Goal: Navigation & Orientation: Find specific page/section

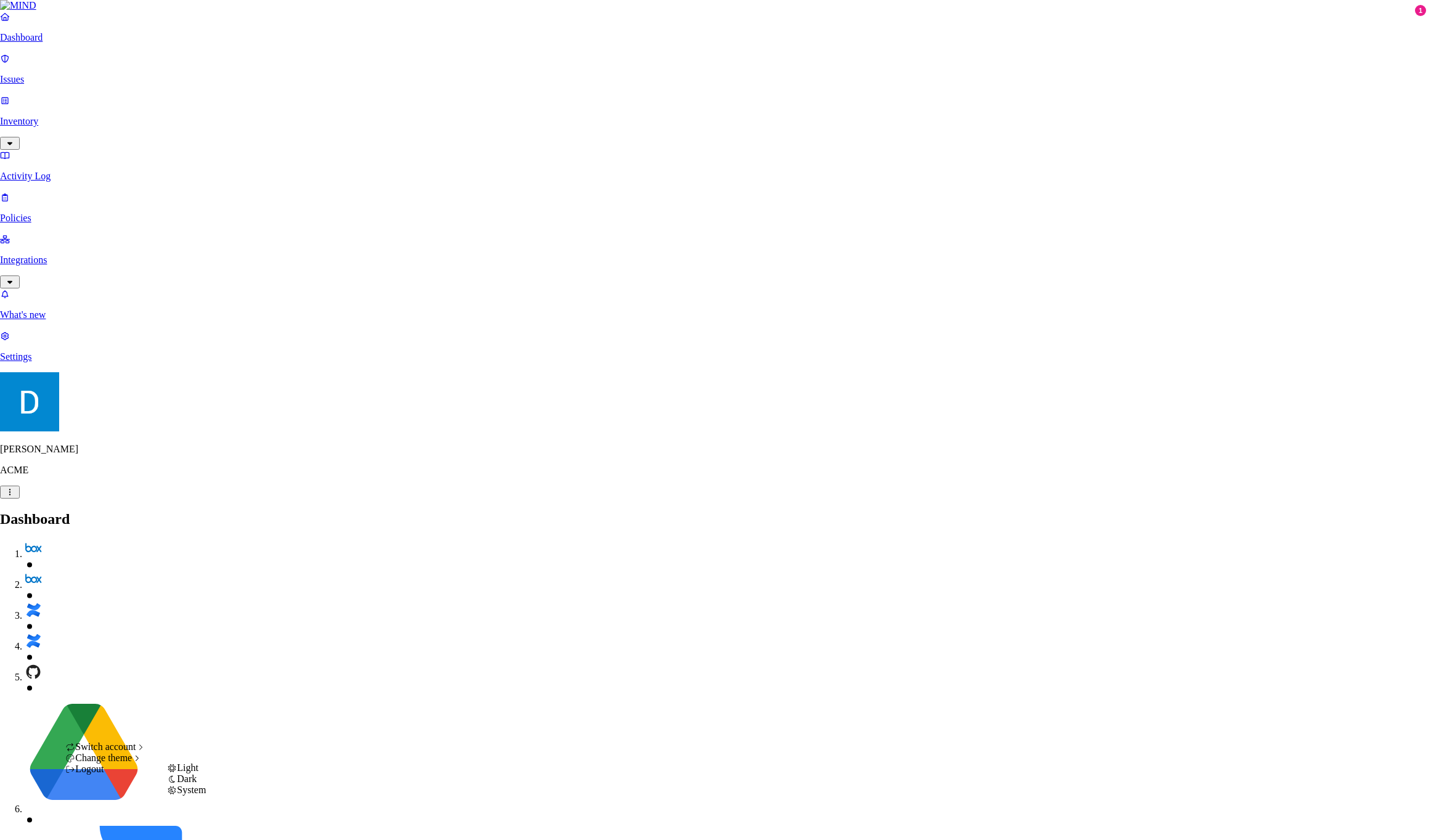
click at [197, 784] on span "Dark" at bounding box center [186, 778] width 20 height 11
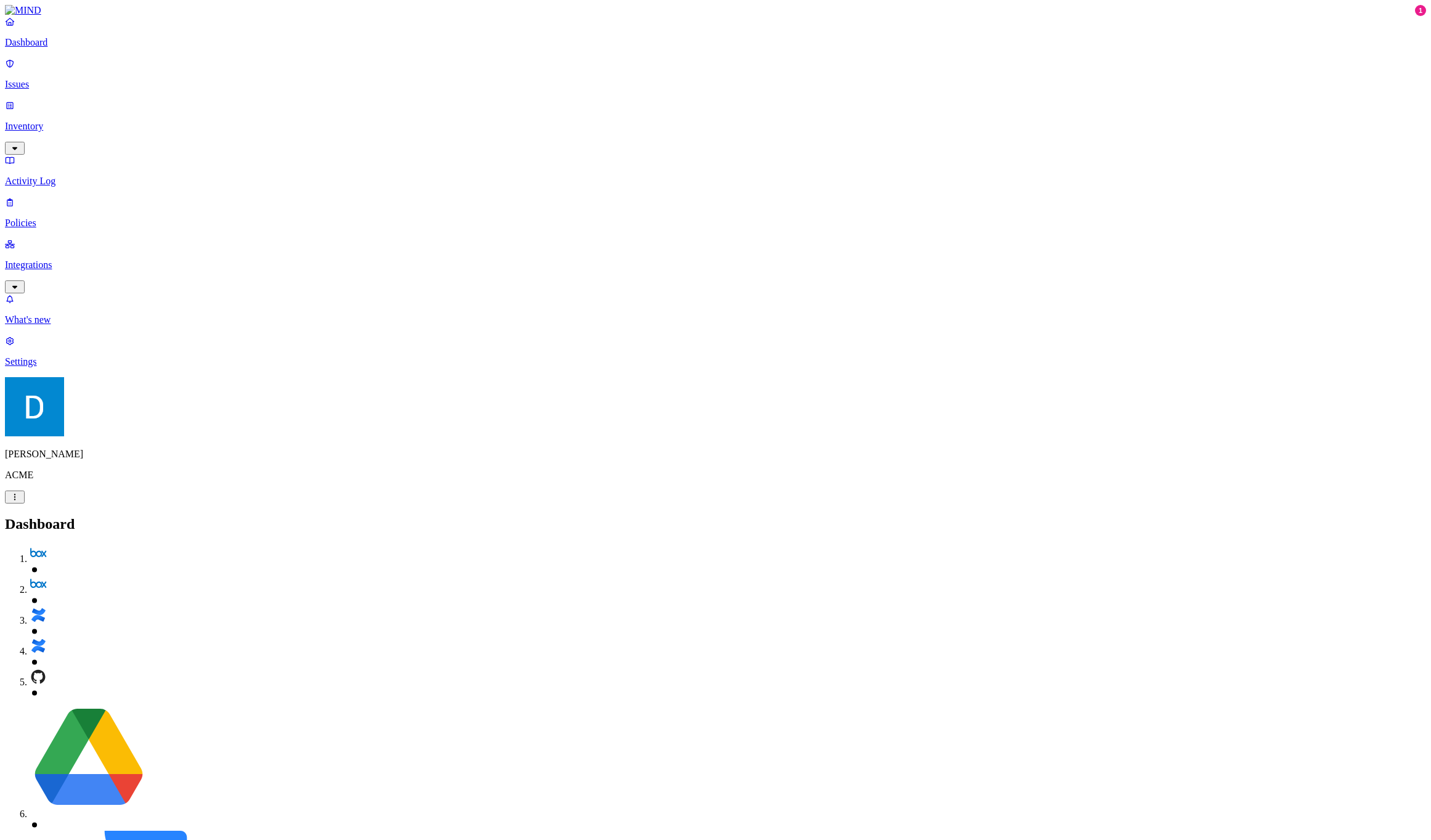
click at [56, 155] on link "Activity Log" at bounding box center [716, 171] width 1421 height 32
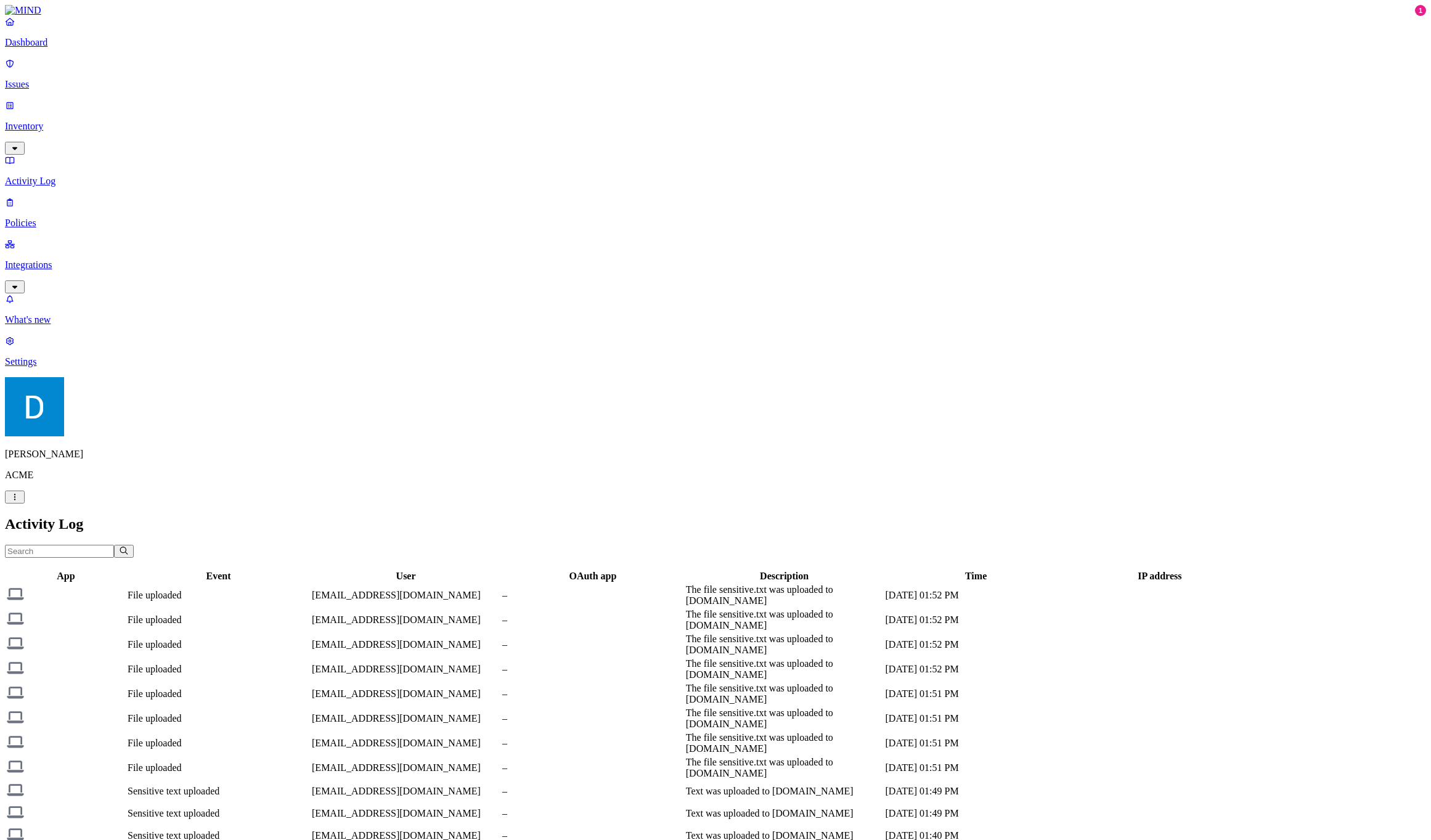
click at [64, 218] on p "Policies" at bounding box center [716, 222] width 1421 height 11
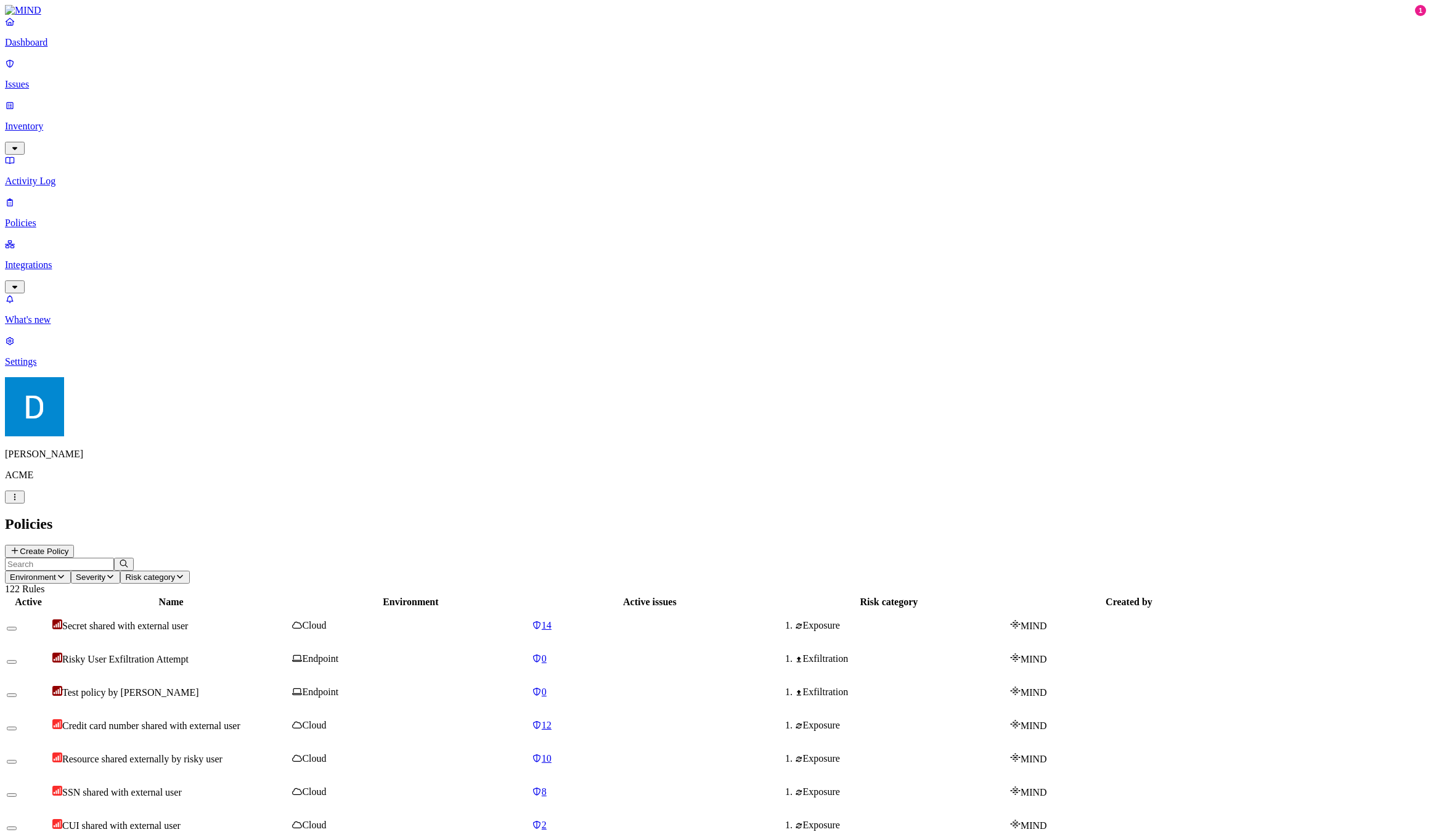
click at [61, 82] on p "Issues" at bounding box center [716, 83] width 1421 height 11
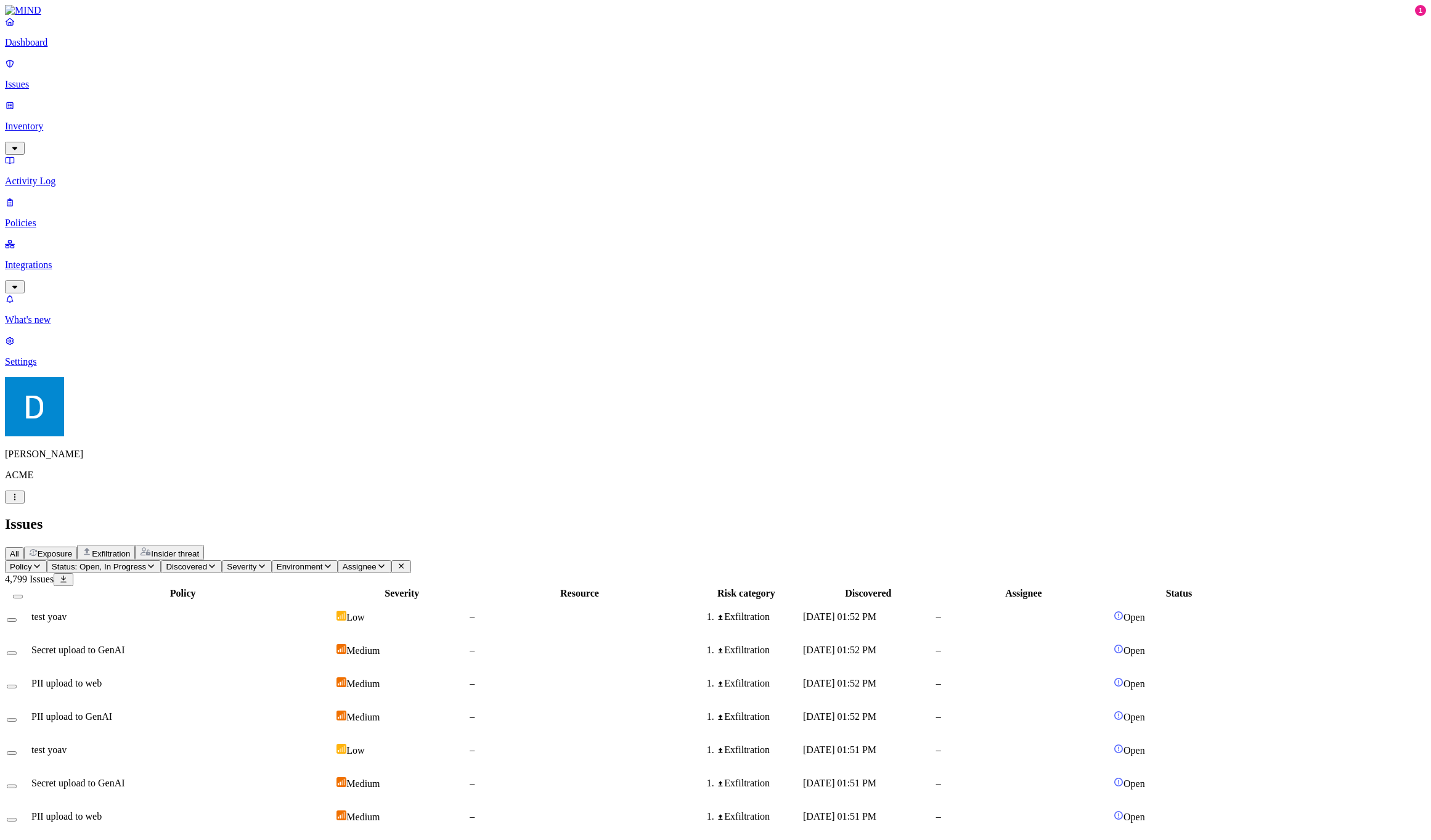
click at [513, 545] on div "All Exposure Exfiltration Insider threat" at bounding box center [716, 553] width 1421 height 16
click at [590, 545] on div "All Exposure Exfiltration Insider threat" at bounding box center [716, 553] width 1421 height 16
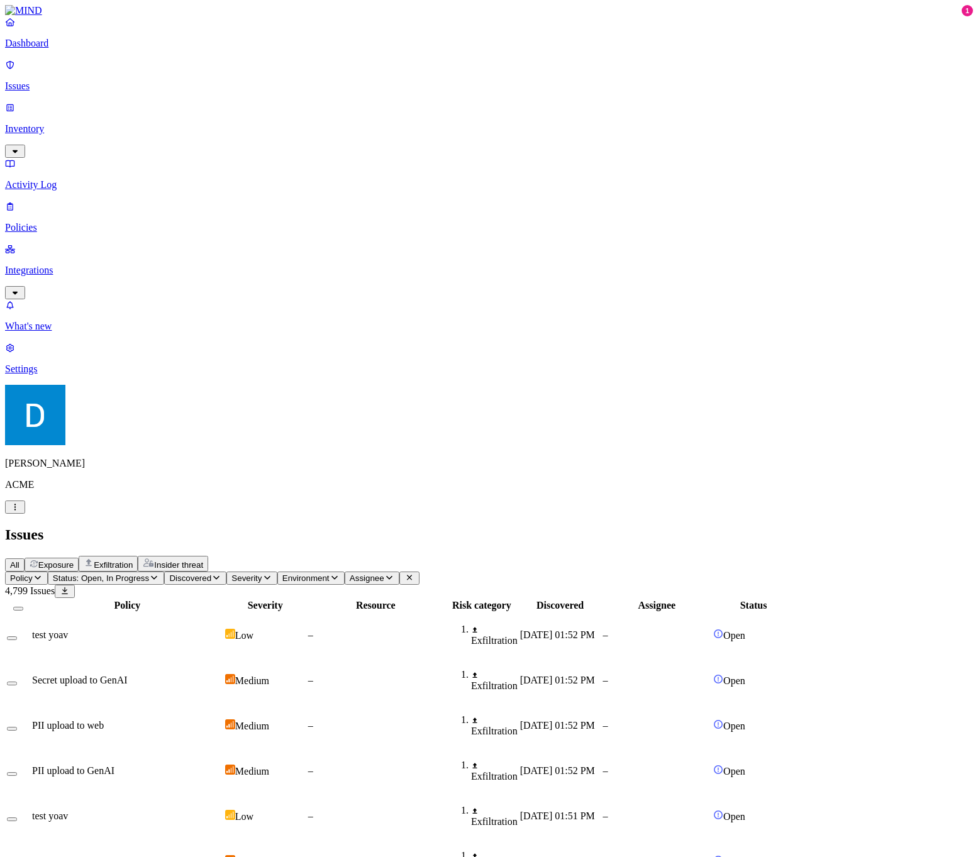
click at [37, 318] on nav "Dashboard Issues Inventory Activity Log Policies Integrations What's new 1 Sett…" at bounding box center [489, 195] width 968 height 358
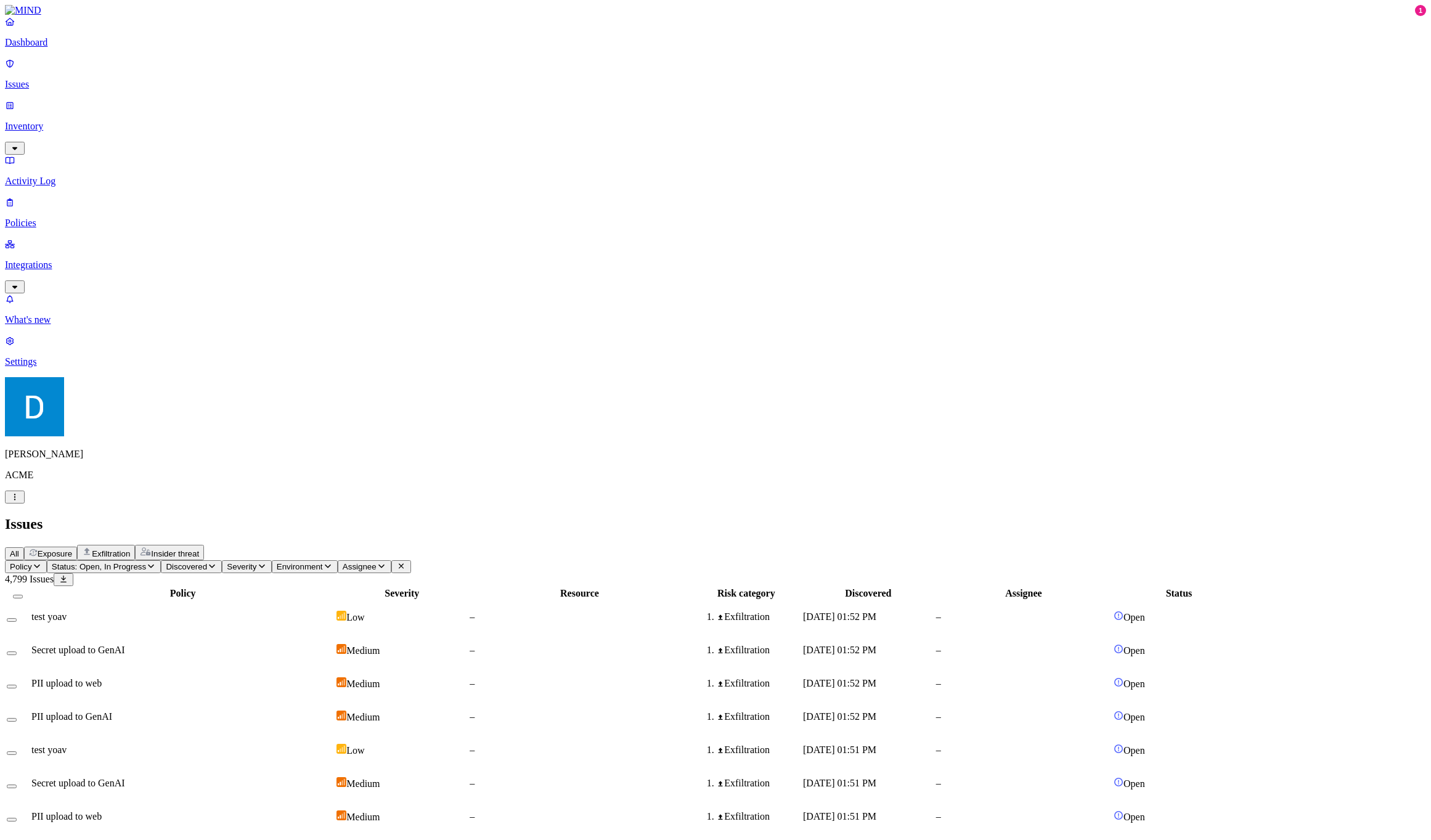
click at [980, 516] on h2 "Issues" at bounding box center [716, 523] width 1421 height 17
click at [252, 516] on header "Issues All Exposure Exfiltration Insider threat" at bounding box center [716, 537] width 1421 height 44
click at [106, 229] on nav "Dashboard Issues Inventory Activity Log Policies Integrations What's new 1 Sett…" at bounding box center [716, 191] width 1421 height 351
click at [78, 234] on nav "Dashboard Issues Inventory Activity Log Policies Integrations What's new 1 Sett…" at bounding box center [716, 191] width 1421 height 351
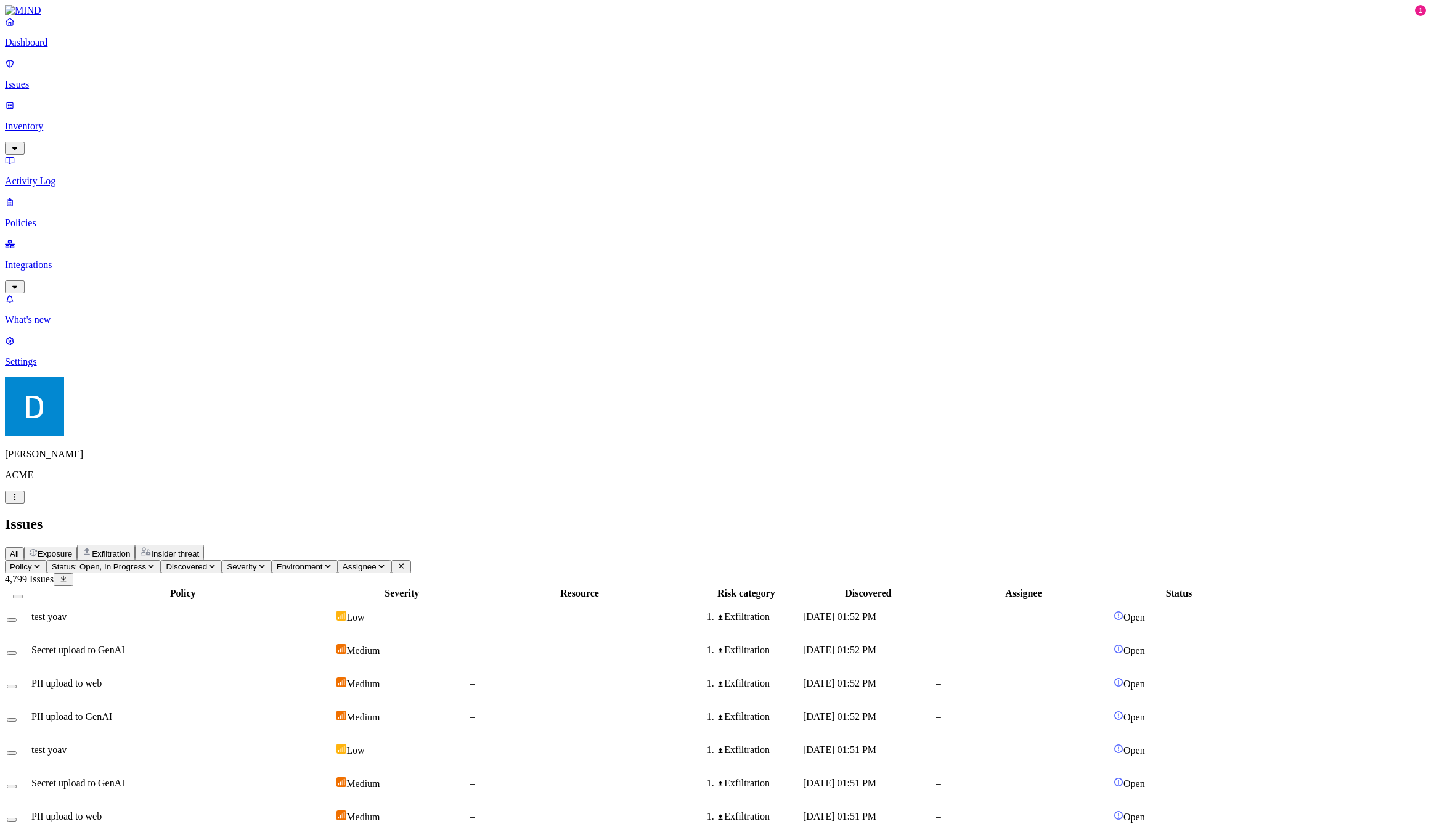
click at [490, 545] on div "All Exposure Exfiltration Insider threat" at bounding box center [716, 553] width 1421 height 16
click at [46, 48] on p "Dashboard" at bounding box center [716, 42] width 1421 height 11
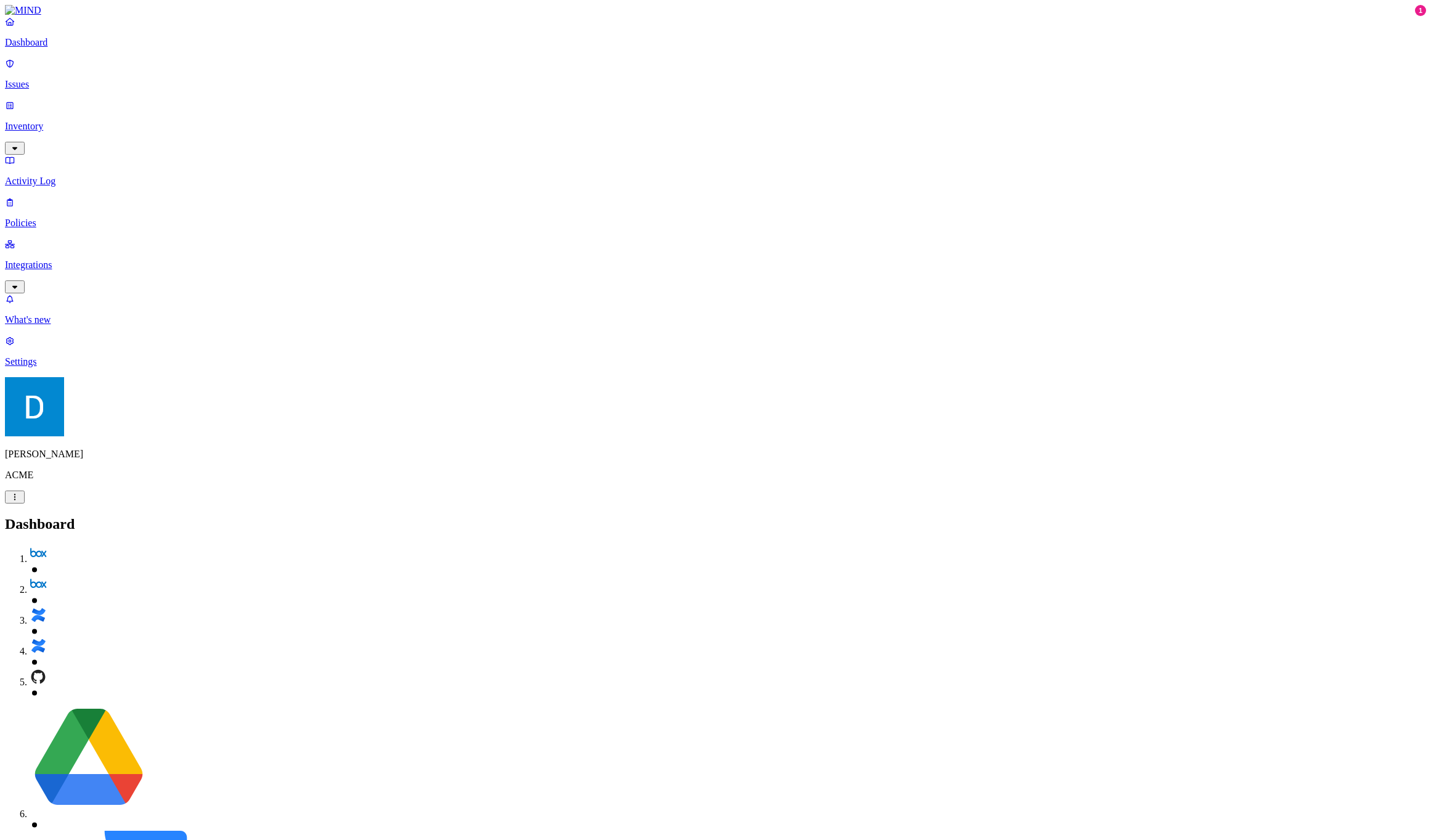
click at [71, 80] on p "Issues" at bounding box center [716, 83] width 1421 height 11
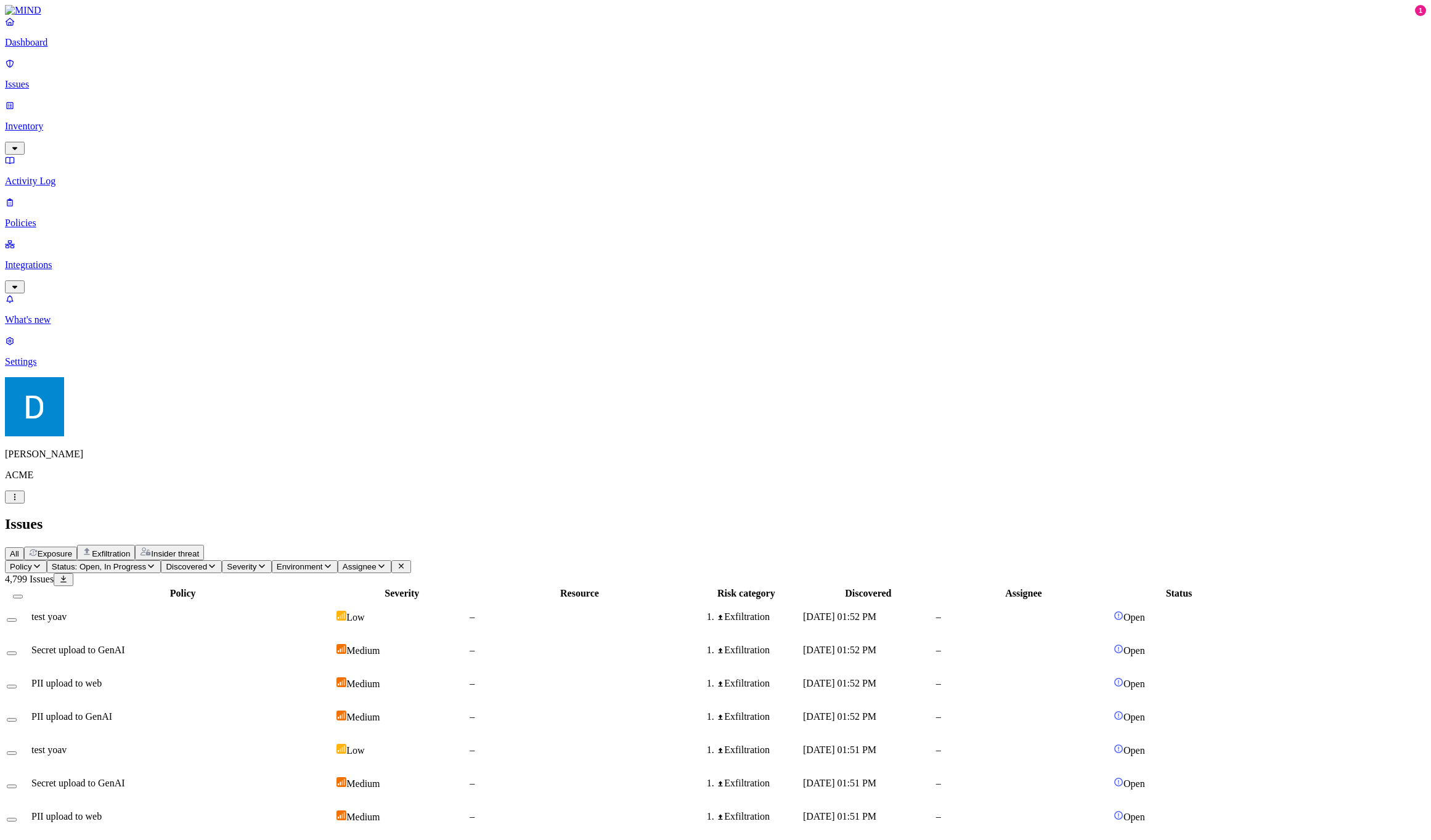
click at [100, 121] on p "Inventory" at bounding box center [716, 125] width 1421 height 11
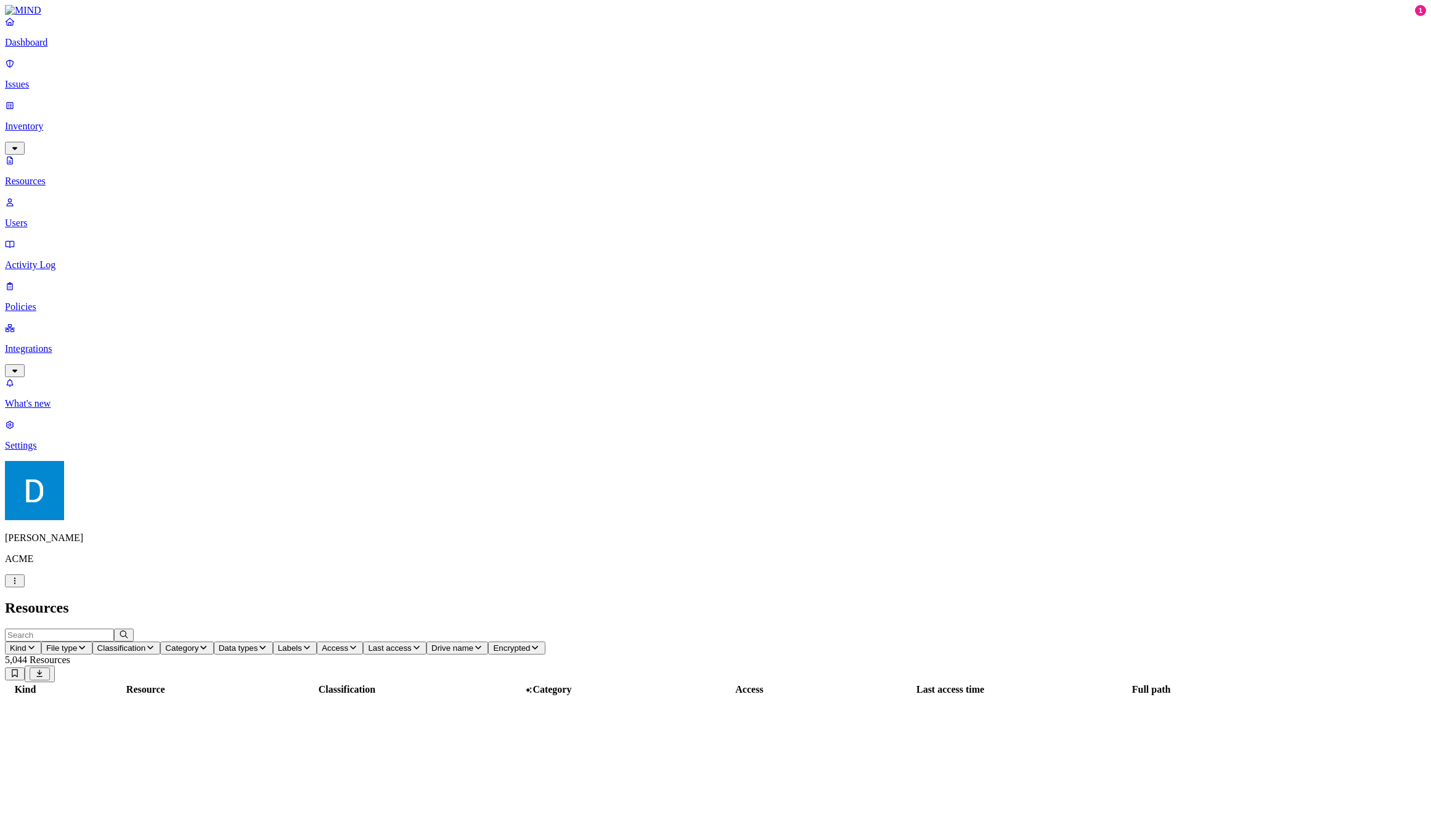
click at [82, 218] on p "Users" at bounding box center [716, 222] width 1421 height 11
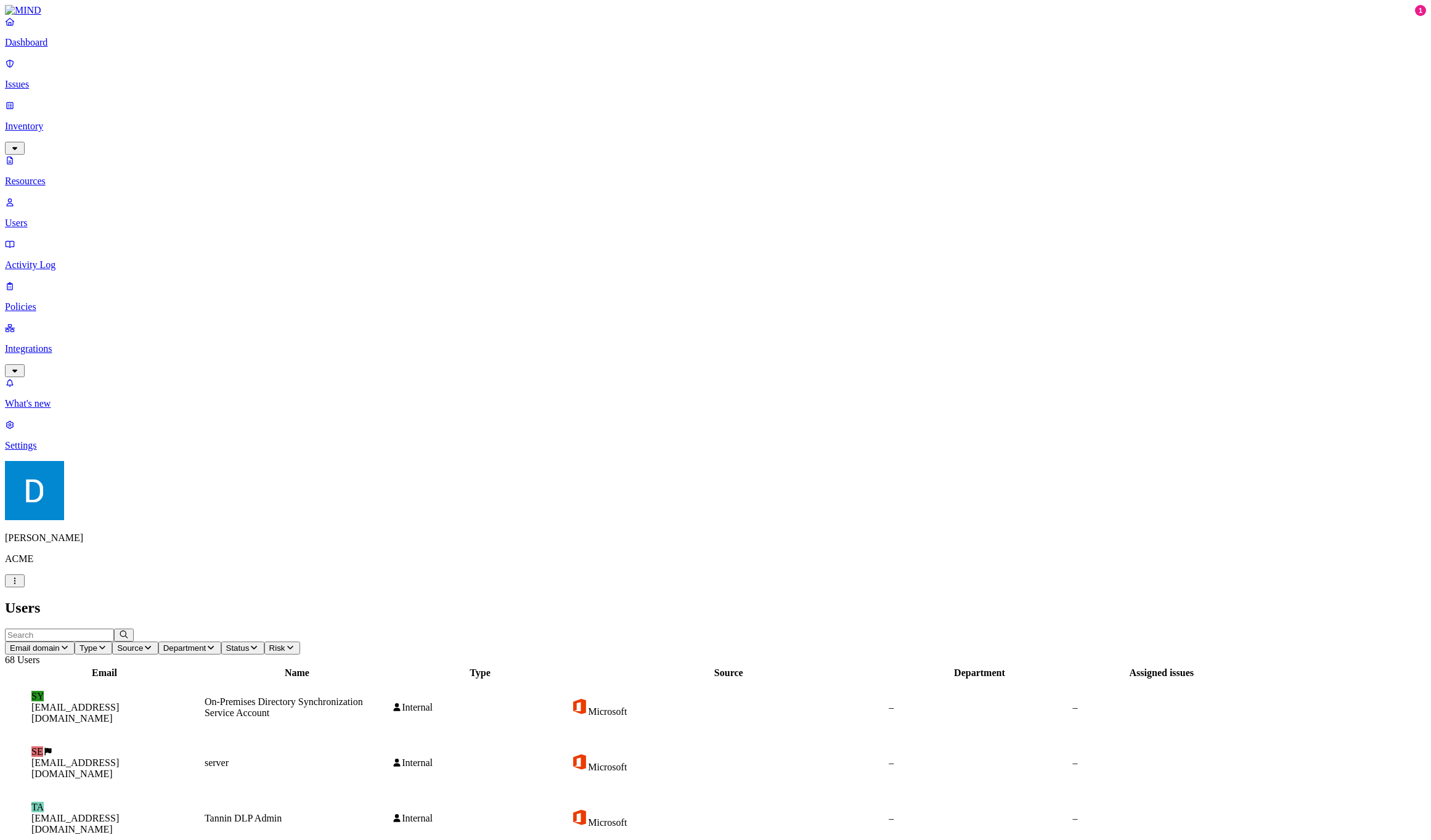
click at [77, 197] on link "Users" at bounding box center [716, 213] width 1421 height 32
click at [52, 48] on p "Dashboard" at bounding box center [716, 42] width 1421 height 11
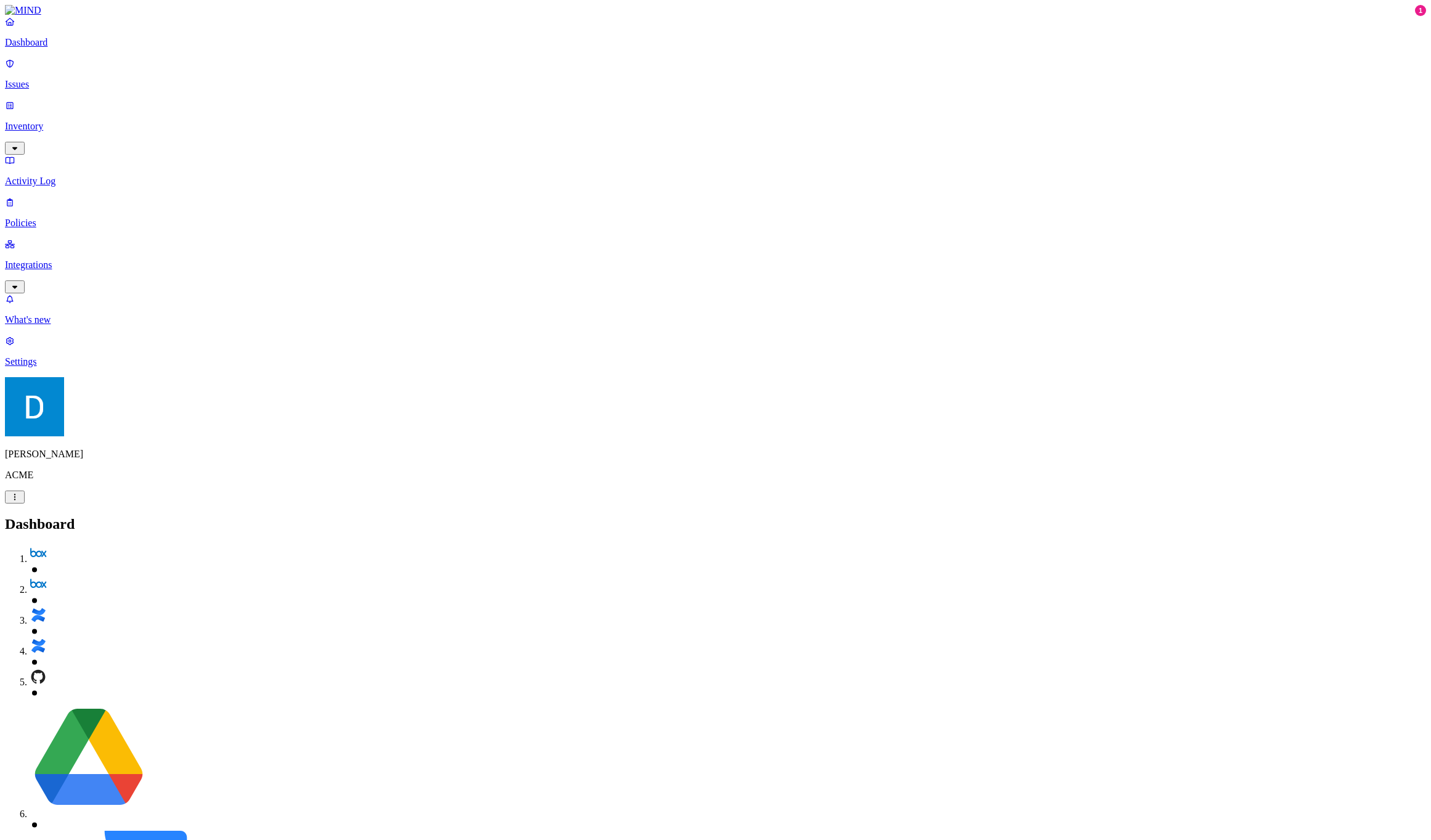
click at [454, 516] on h2 "Dashboard" at bounding box center [716, 523] width 1421 height 17
click at [79, 100] on link "Inventory" at bounding box center [716, 126] width 1421 height 53
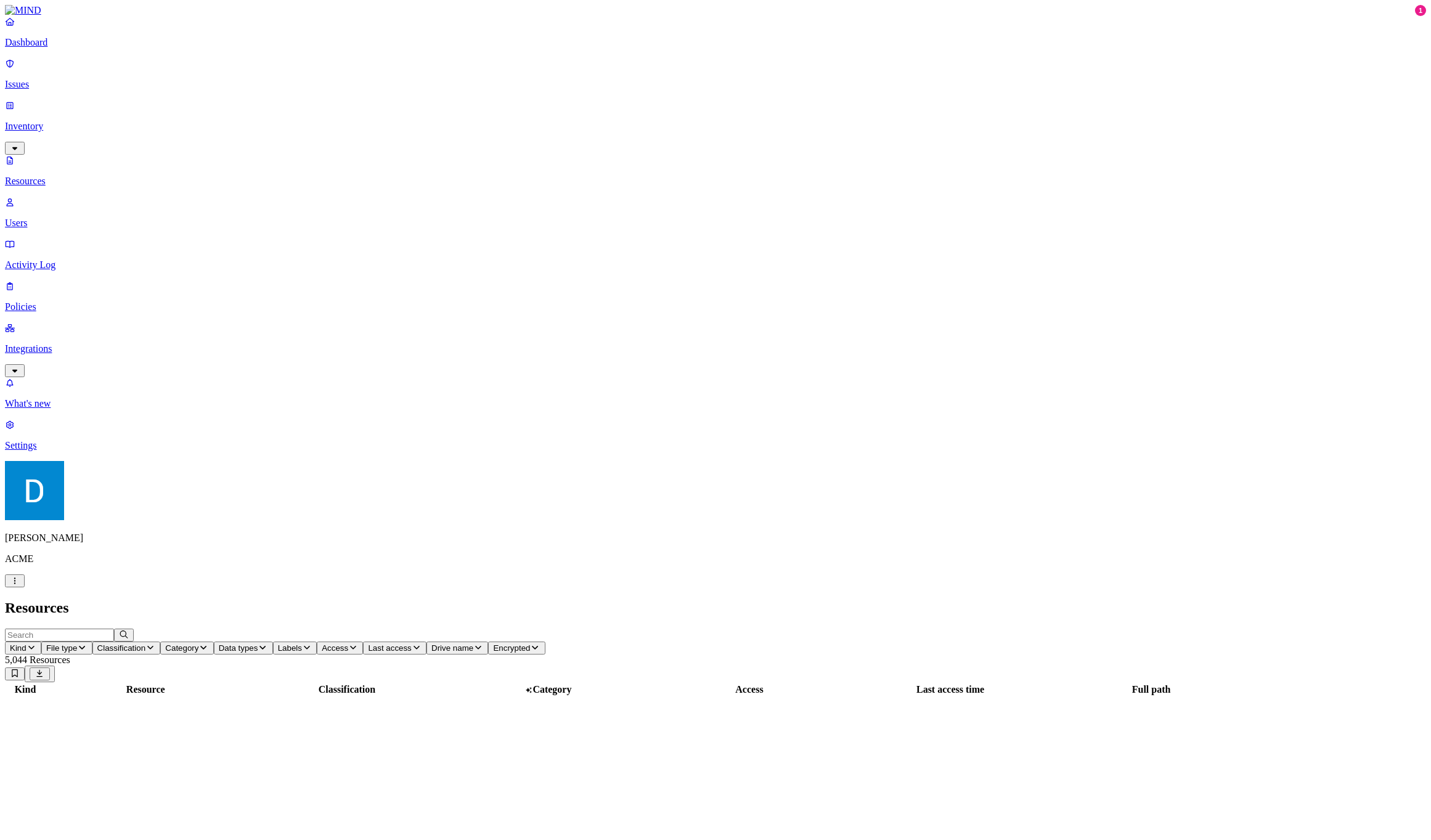
click at [74, 155] on link "Resources" at bounding box center [716, 171] width 1421 height 32
click at [74, 301] on p "Policies" at bounding box center [716, 306] width 1421 height 11
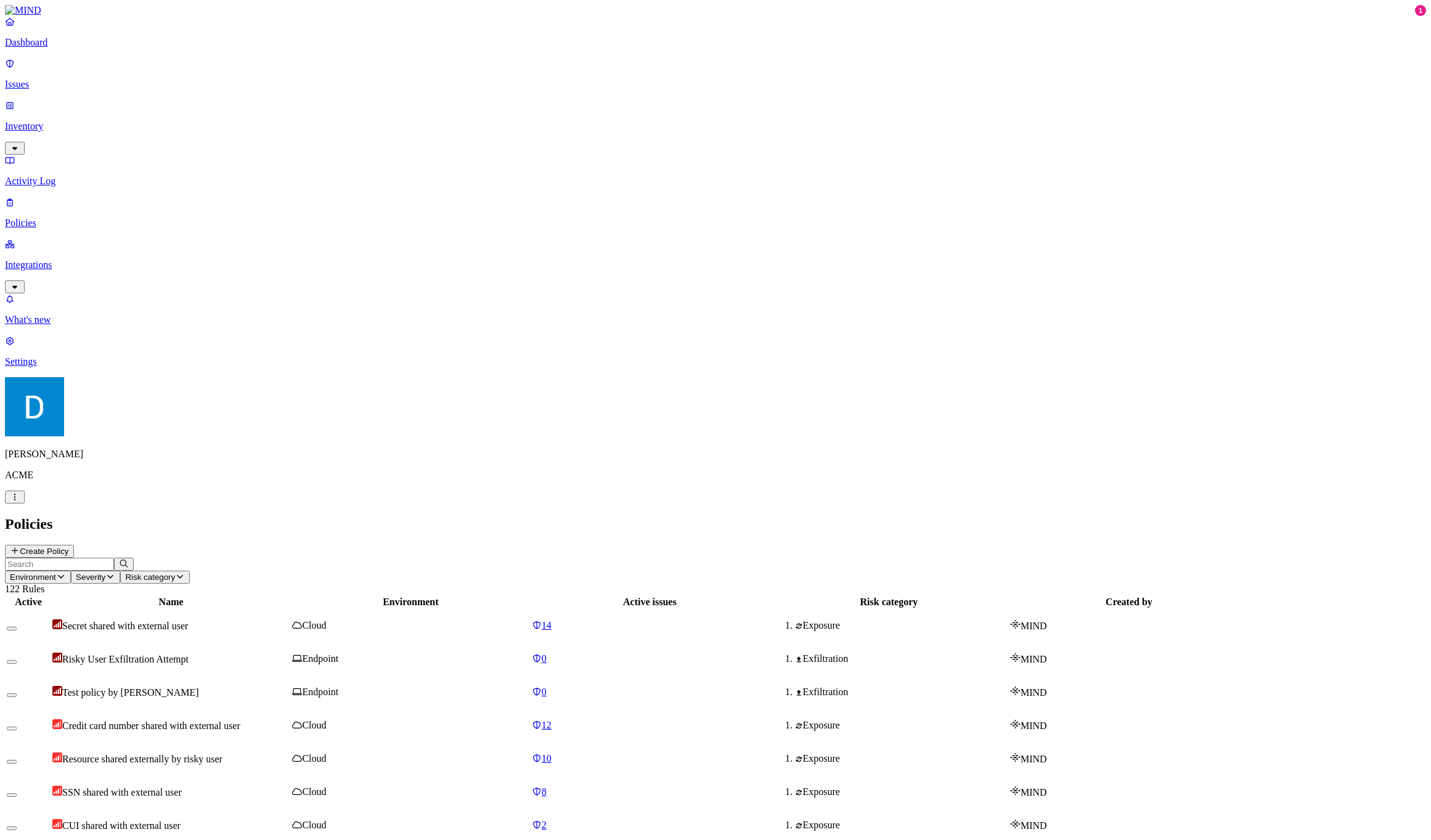
click at [25, 504] on button "button" at bounding box center [15, 497] width 20 height 13
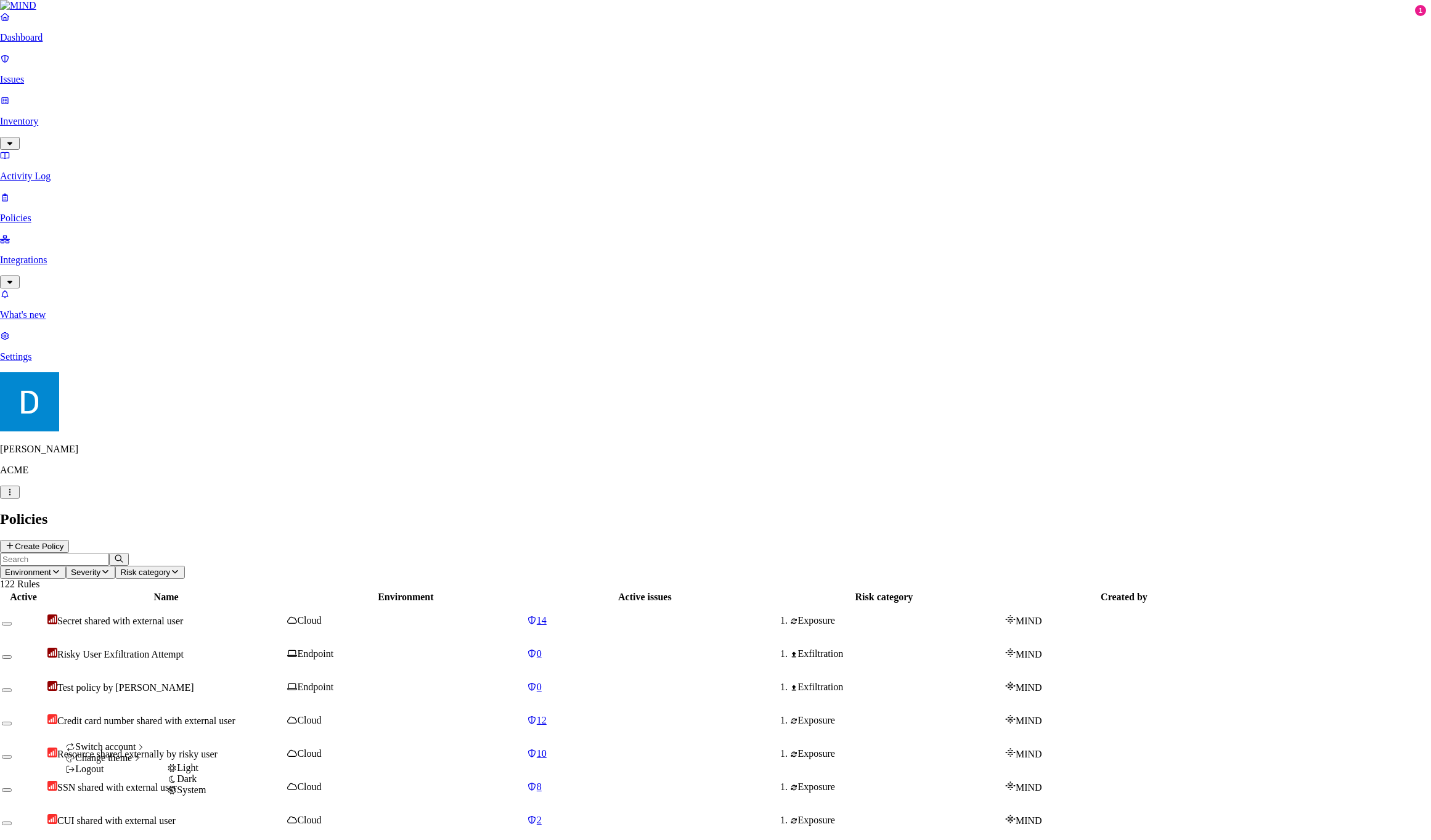
click at [184, 773] on div "Light" at bounding box center [186, 767] width 39 height 11
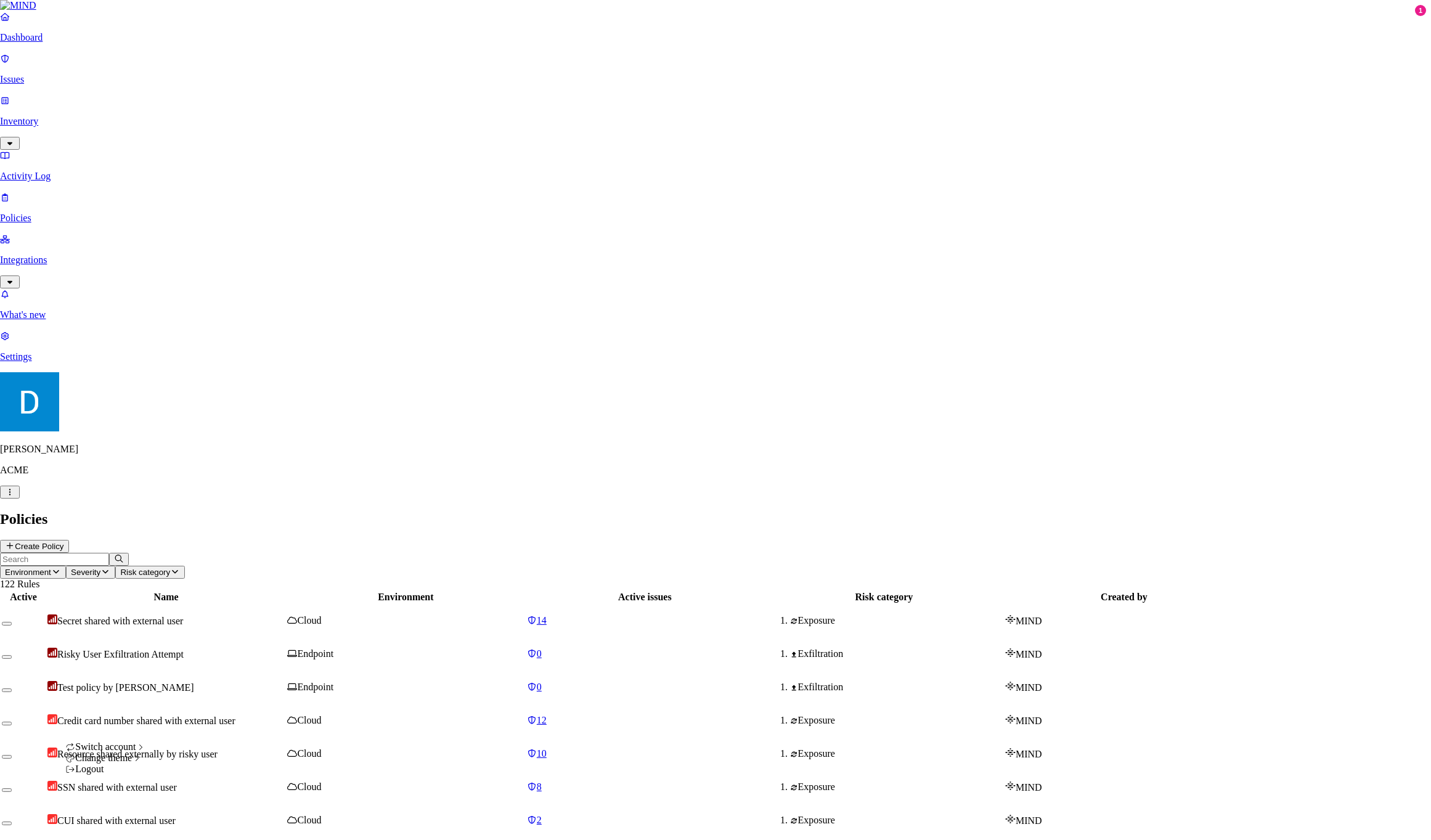
click at [15, 496] on icon "button" at bounding box center [10, 492] width 10 height 8
click at [206, 784] on div "Dark" at bounding box center [186, 778] width 39 height 11
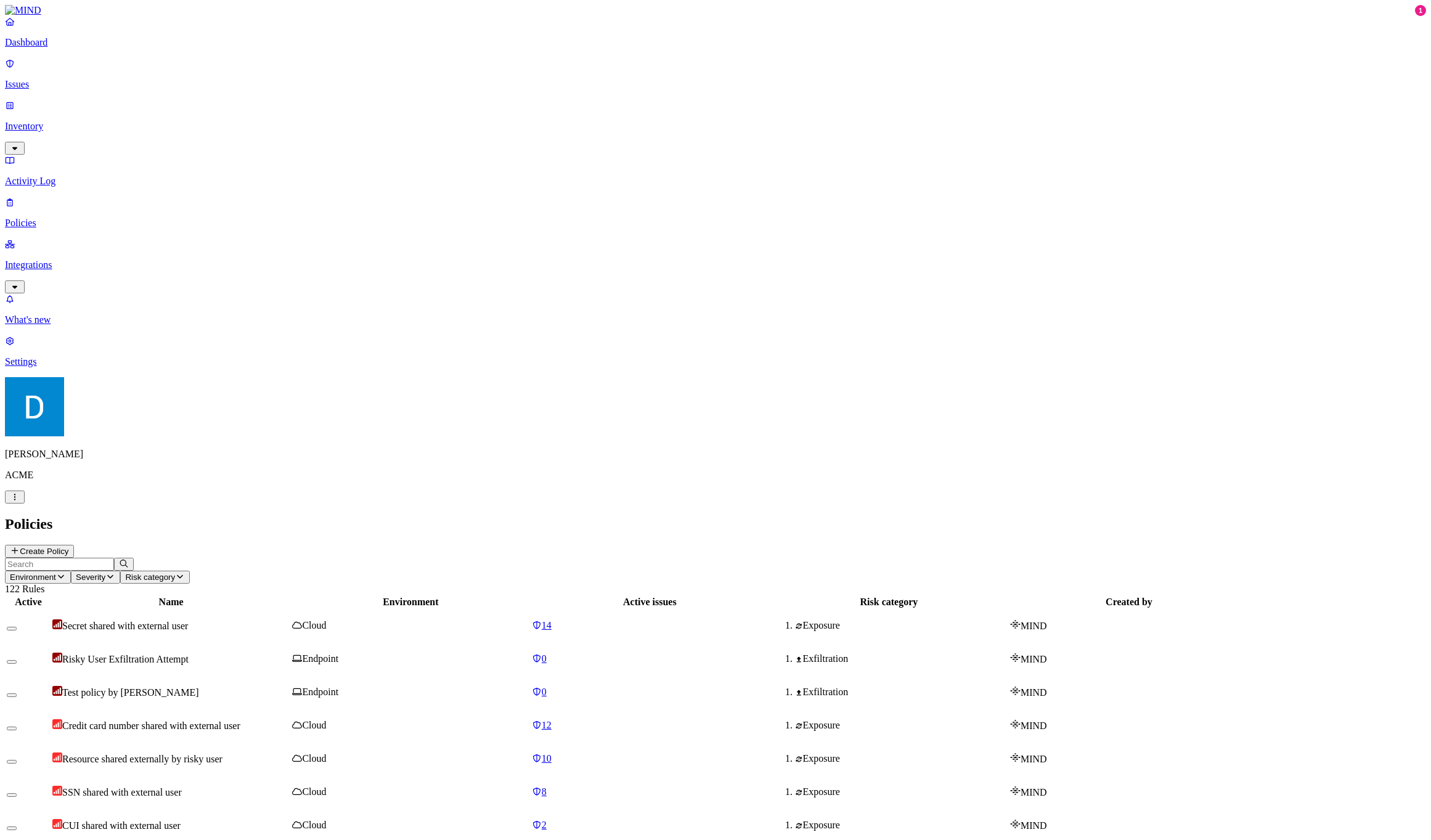
click at [84, 368] on nav "Dashboard Issues Inventory Activity Log Policies Integrations What's new 1 Sett…" at bounding box center [716, 191] width 1421 height 351
click at [121, 821] on html "Dashboard Issues Inventory Activity Log Policies Integrations What's new 1 Sett…" at bounding box center [716, 830] width 1431 height 1661
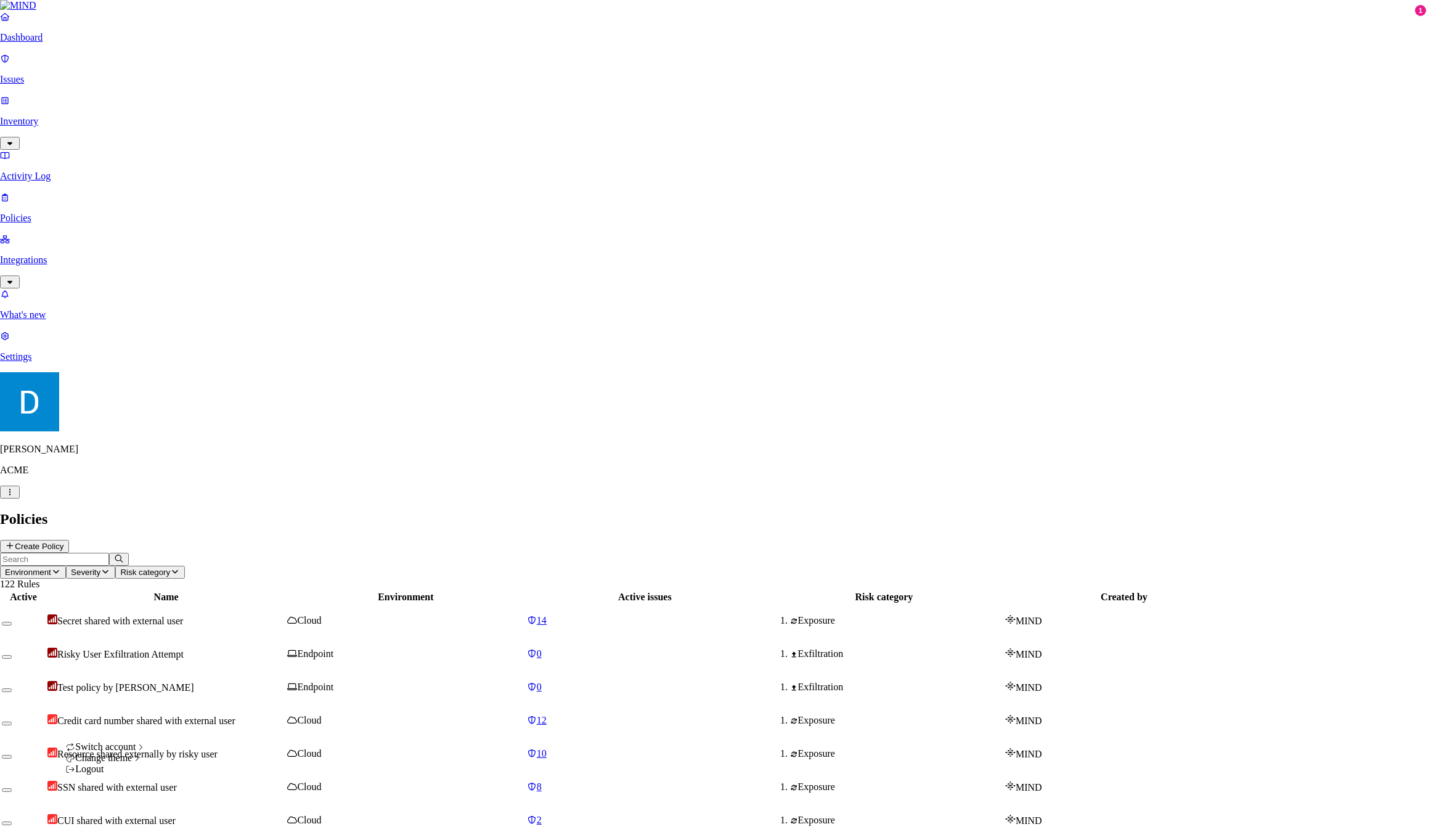
click at [62, 313] on html "Dashboard Issues Inventory Activity Log Policies Integrations What's new 1 Sett…" at bounding box center [716, 828] width 1431 height 1656
